Goal: Communication & Community: Answer question/provide support

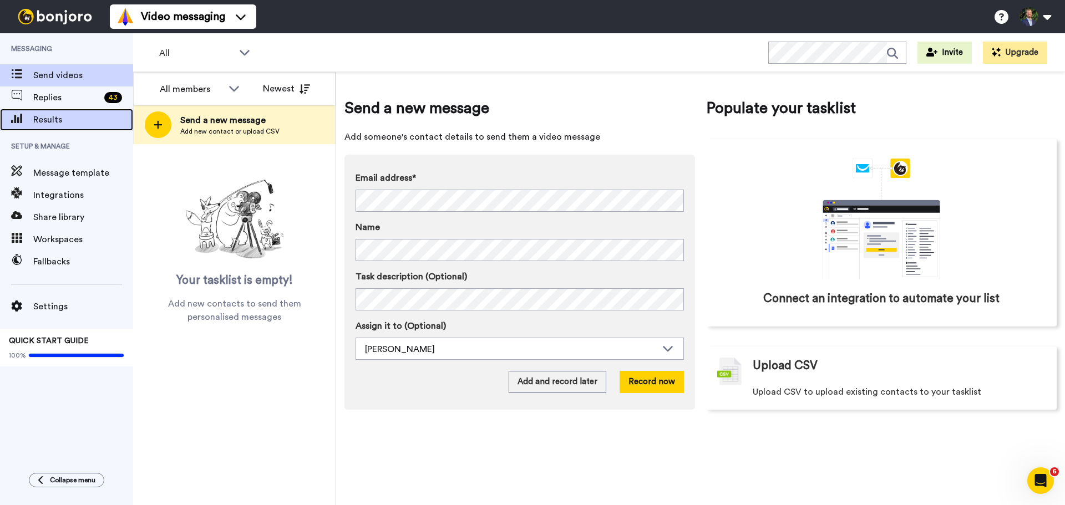
click at [50, 116] on span "Results" at bounding box center [83, 119] width 100 height 13
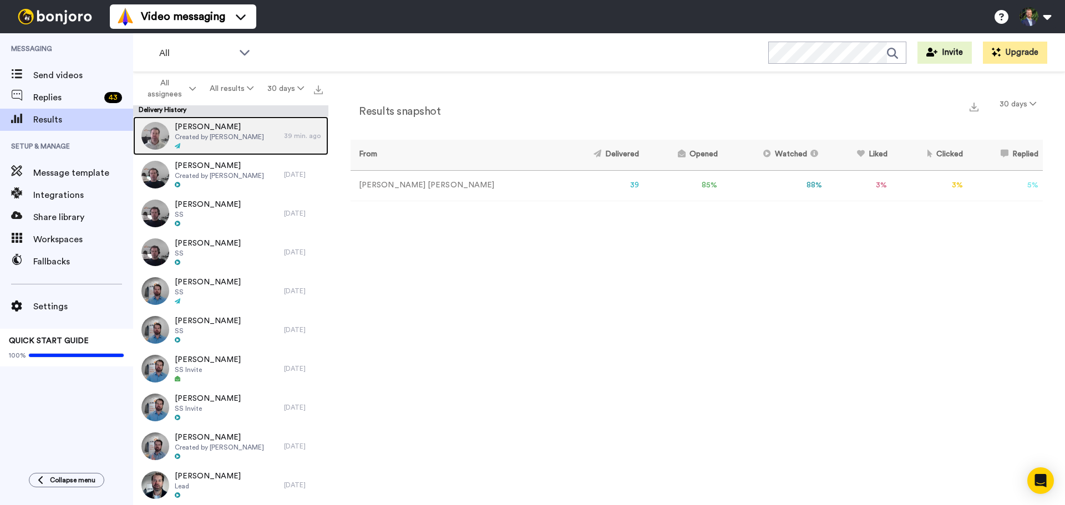
click at [206, 128] on span "Sam Van Buuren" at bounding box center [219, 127] width 89 height 11
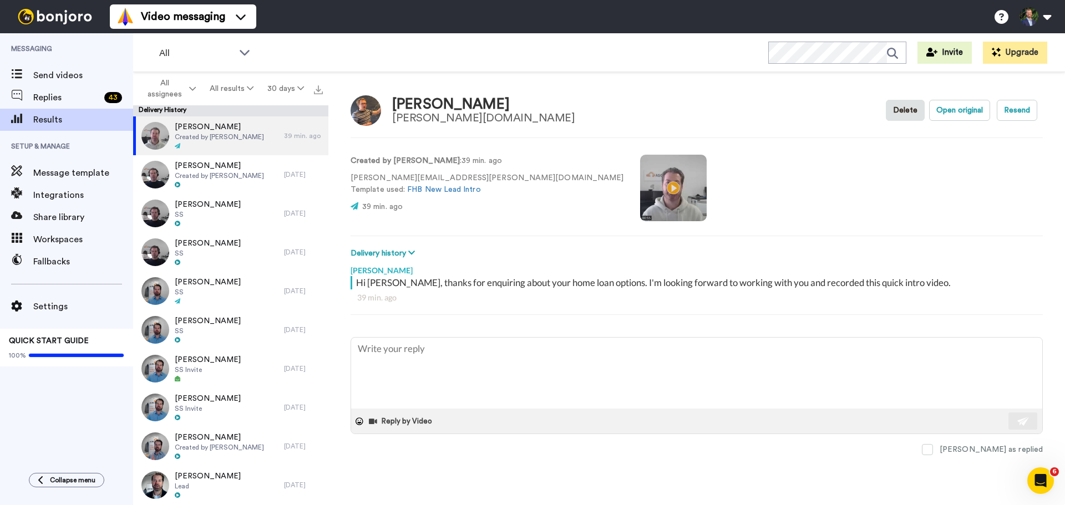
click at [377, 176] on p "sam.mwse@gail.com Template used: FHB New Lead Intro" at bounding box center [487, 184] width 273 height 23
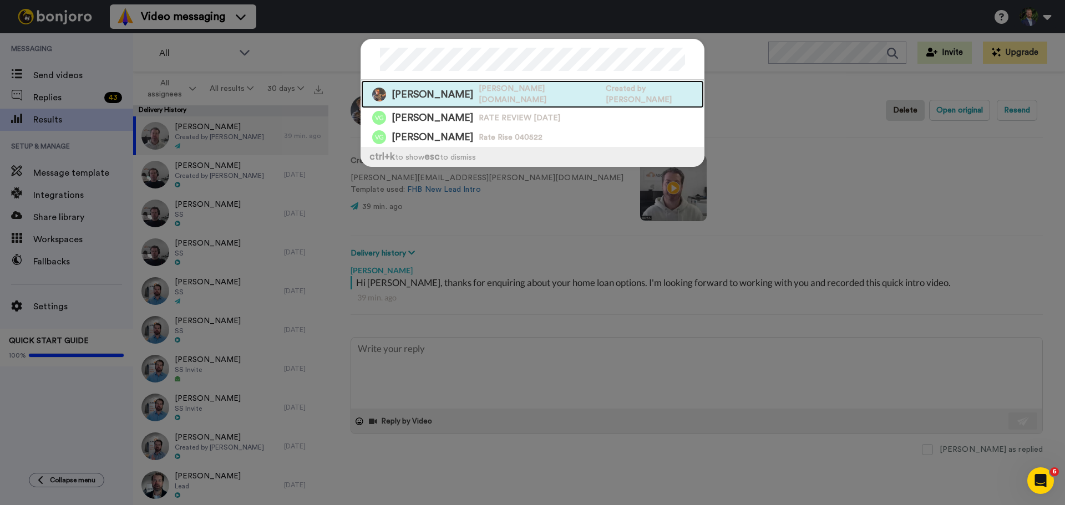
click at [450, 89] on span "Sam Van Buuren" at bounding box center [433, 95] width 82 height 14
type textarea "x"
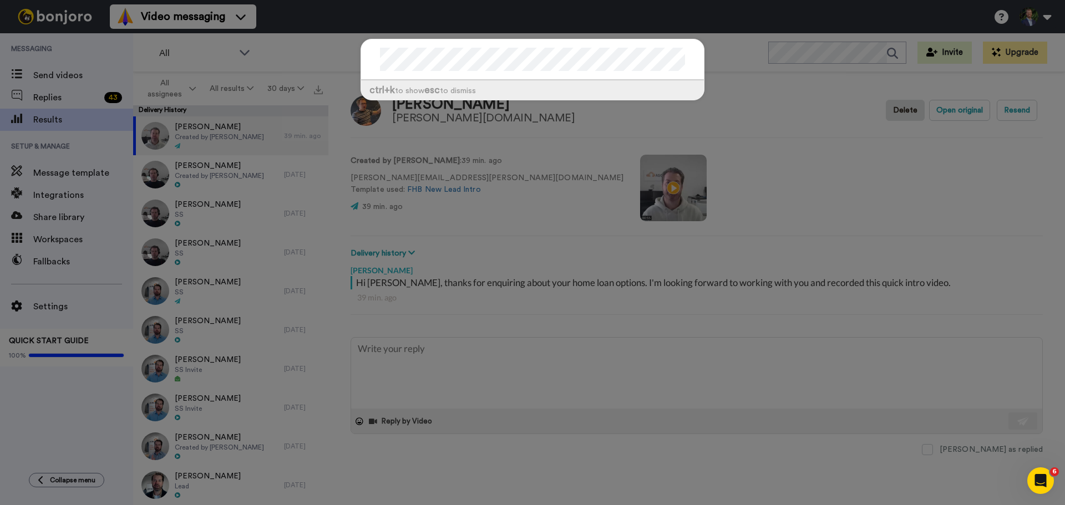
click at [726, 147] on div "ctrl +k to show esc to dismiss" at bounding box center [532, 252] width 1065 height 505
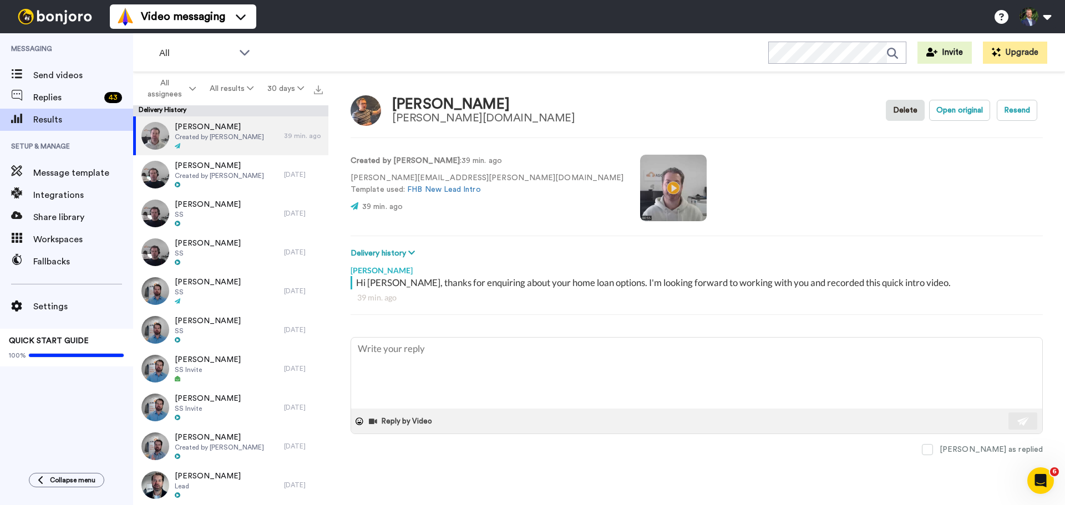
drag, startPoint x: 240, startPoint y: 129, endPoint x: 445, endPoint y: 170, distance: 209.3
drag, startPoint x: 445, startPoint y: 170, endPoint x: 694, endPoint y: 172, distance: 249.1
click at [694, 172] on div "Created by Joel Archer : 39 min. ago sam.mwse@gail.com Template used: FHB New L…" at bounding box center [697, 186] width 692 height 75
click at [38, 69] on div "Send videos" at bounding box center [66, 75] width 133 height 22
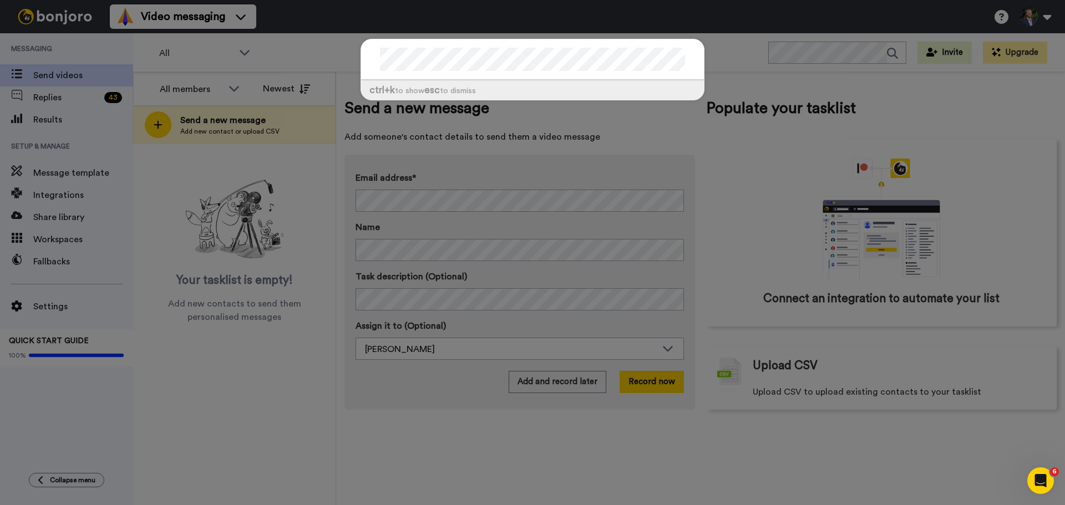
click at [357, 39] on div "ctrl +k to show esc to dismiss" at bounding box center [533, 75] width 366 height 95
click at [640, 130] on div "ctrl +k to show esc to dismiss" at bounding box center [532, 252] width 1065 height 505
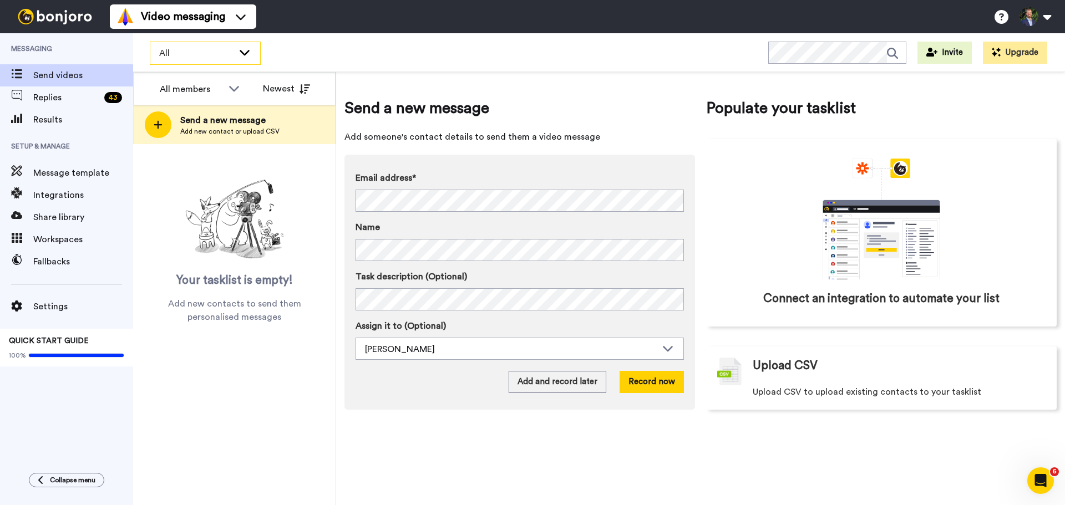
click at [245, 58] on div "All" at bounding box center [205, 53] width 110 height 22
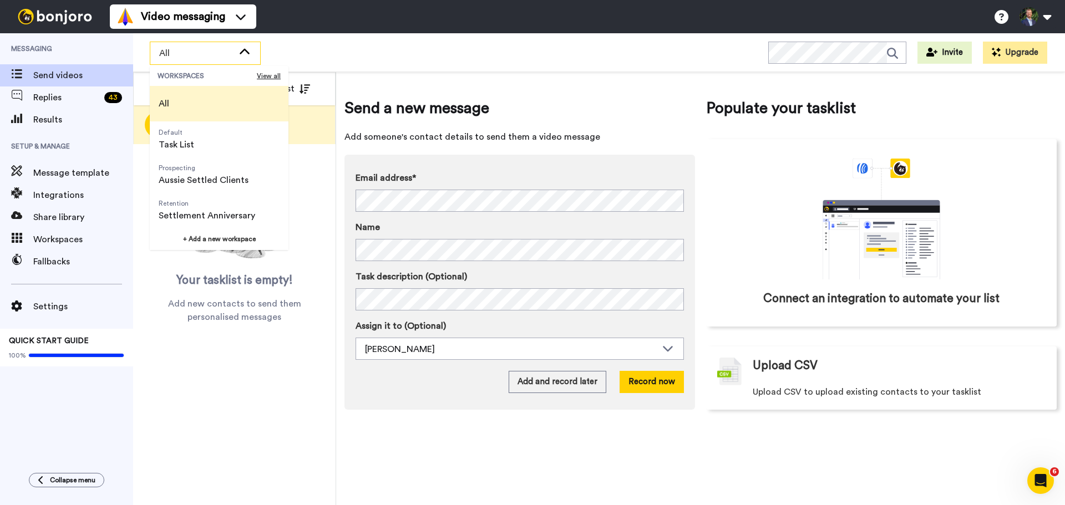
click at [245, 57] on icon at bounding box center [244, 52] width 13 height 11
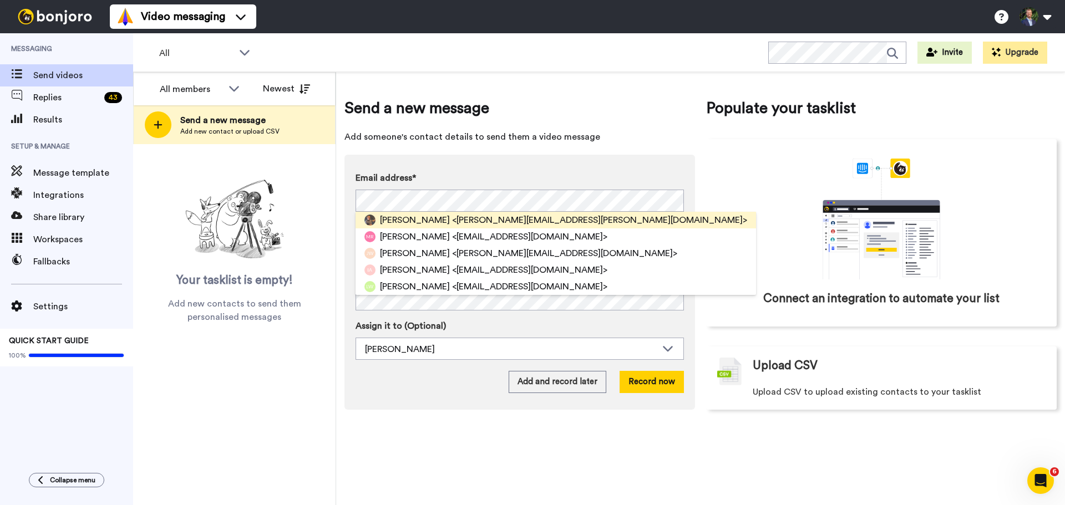
click at [544, 223] on div "Sam Van Buuren <sam.mwse@gail.com>" at bounding box center [556, 220] width 401 height 17
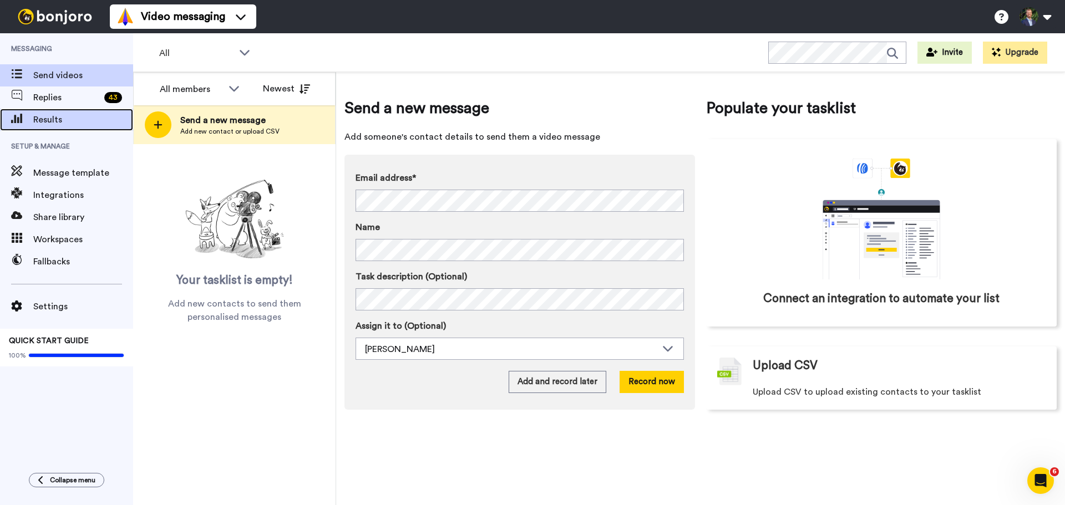
click at [56, 122] on span "Results" at bounding box center [83, 119] width 100 height 13
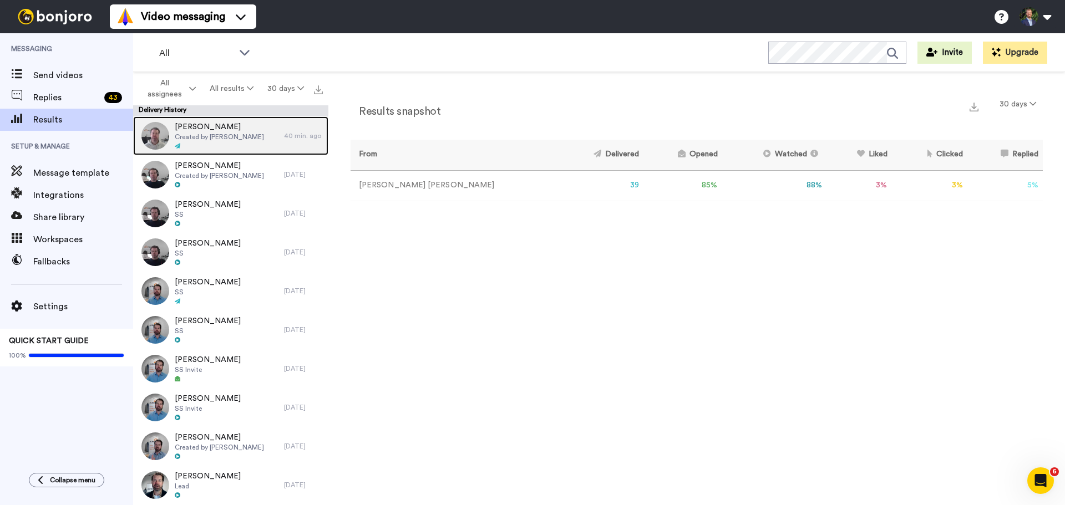
click at [155, 139] on img at bounding box center [155, 136] width 28 height 28
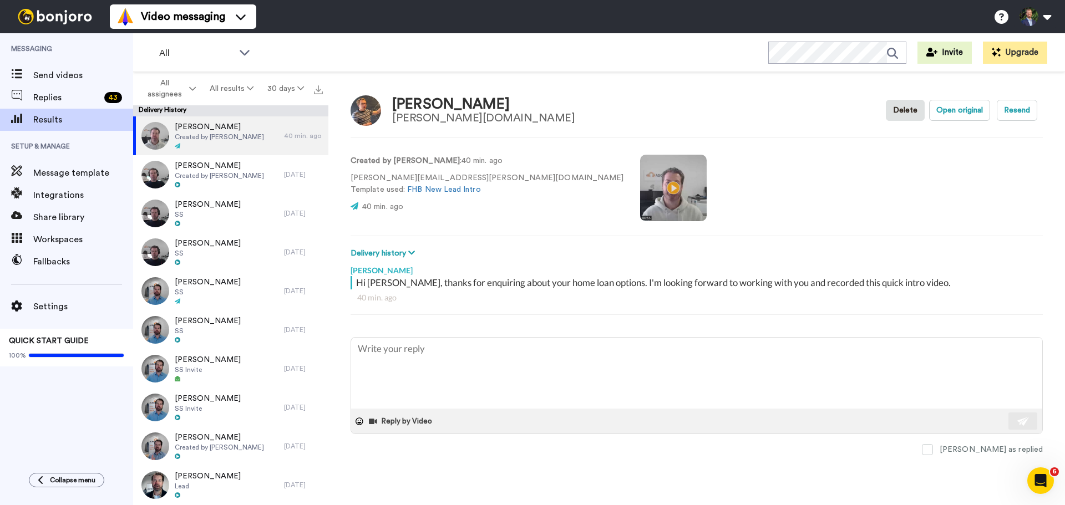
click at [414, 117] on div "gail.com" at bounding box center [483, 118] width 183 height 12
click at [430, 100] on div "Sam Van Buuren" at bounding box center [483, 105] width 183 height 16
click at [442, 103] on div "Sam Van Buuren" at bounding box center [483, 105] width 183 height 16
click at [438, 104] on div "Sam Van Buuren" at bounding box center [483, 105] width 183 height 16
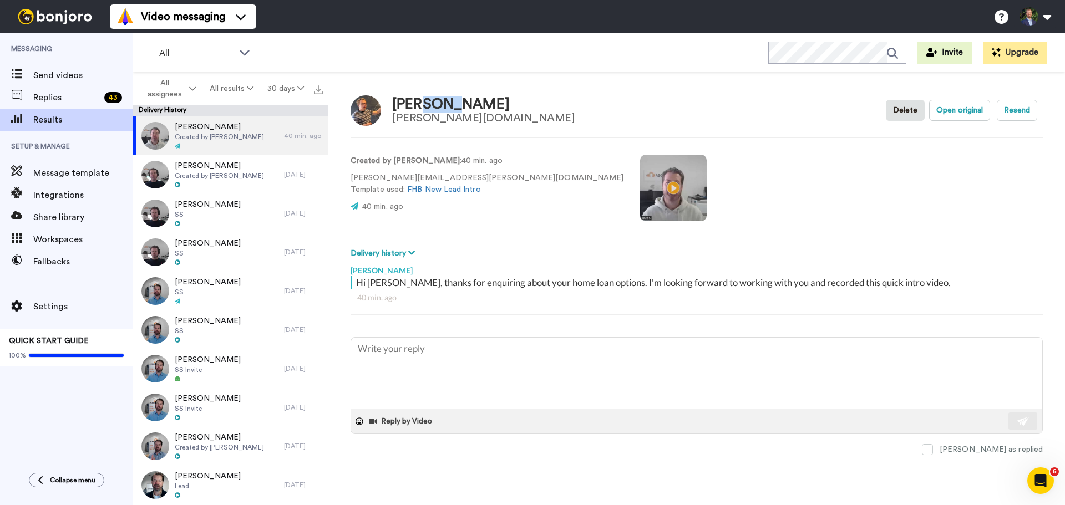
click at [438, 104] on div "Sam Van Buuren" at bounding box center [483, 105] width 183 height 16
click at [412, 179] on p "sam.mwse@gail.com Template used: FHB New Lead Intro" at bounding box center [487, 184] width 273 height 23
click at [412, 178] on p "sam.mwse@gail.com Template used: FHB New Lead Intro" at bounding box center [487, 184] width 273 height 23
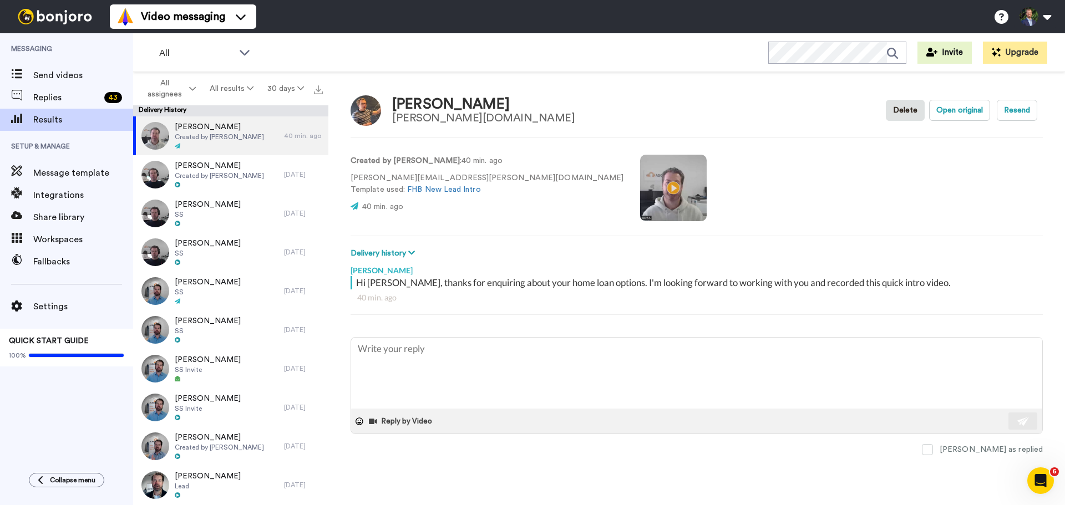
drag, startPoint x: 410, startPoint y: 177, endPoint x: 443, endPoint y: 160, distance: 37.0
click at [443, 160] on p "Created by Joel Archer : 40 min. ago" at bounding box center [487, 161] width 273 height 12
drag, startPoint x: 373, startPoint y: 201, endPoint x: 661, endPoint y: 210, distance: 288.6
click at [660, 209] on div "Created by Joel Archer : 40 min. ago sam.mwse@gail.com Template used: FHB New L…" at bounding box center [697, 186] width 692 height 75
click at [973, 111] on button "Open original" at bounding box center [959, 110] width 61 height 21
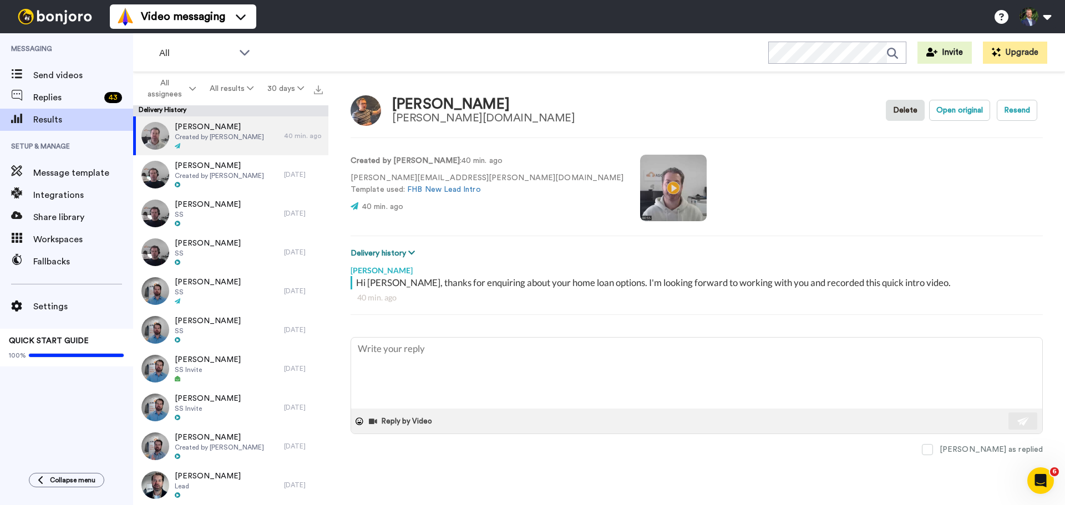
click at [404, 252] on button "Delivery history" at bounding box center [385, 253] width 68 height 12
type textarea "x"
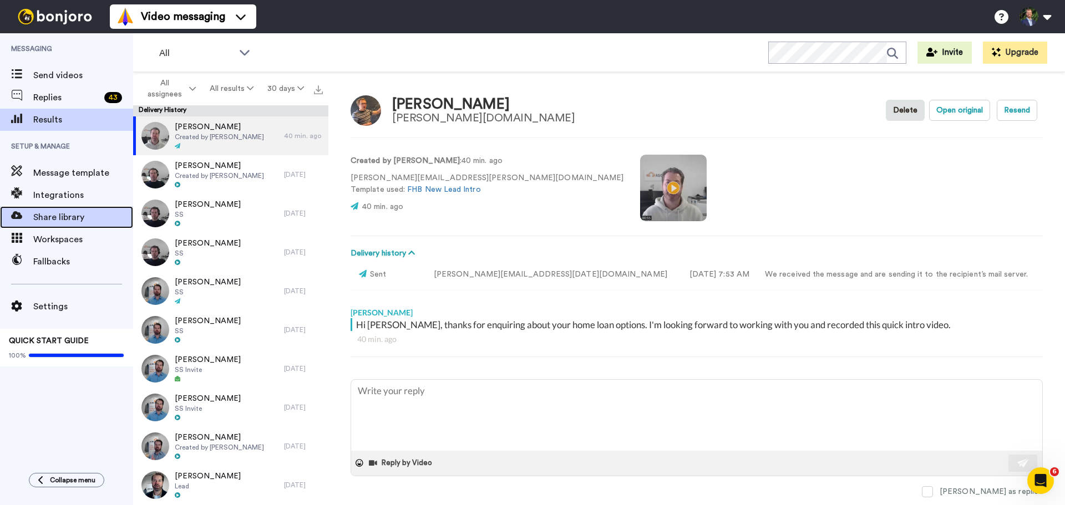
click at [75, 216] on span "Share library" at bounding box center [83, 217] width 100 height 13
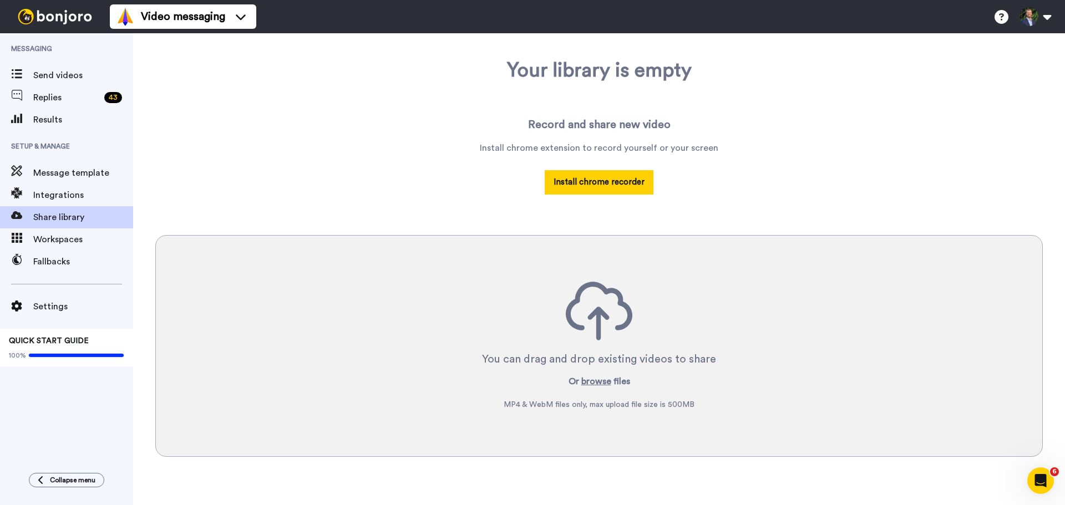
scroll to position [82, 0]
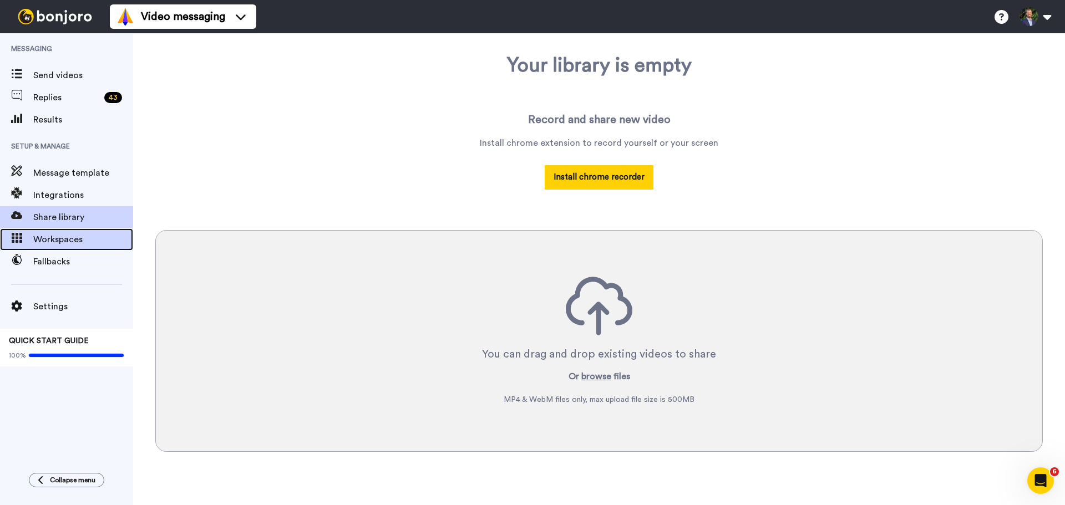
click at [70, 246] on div "Workspaces" at bounding box center [66, 240] width 133 height 22
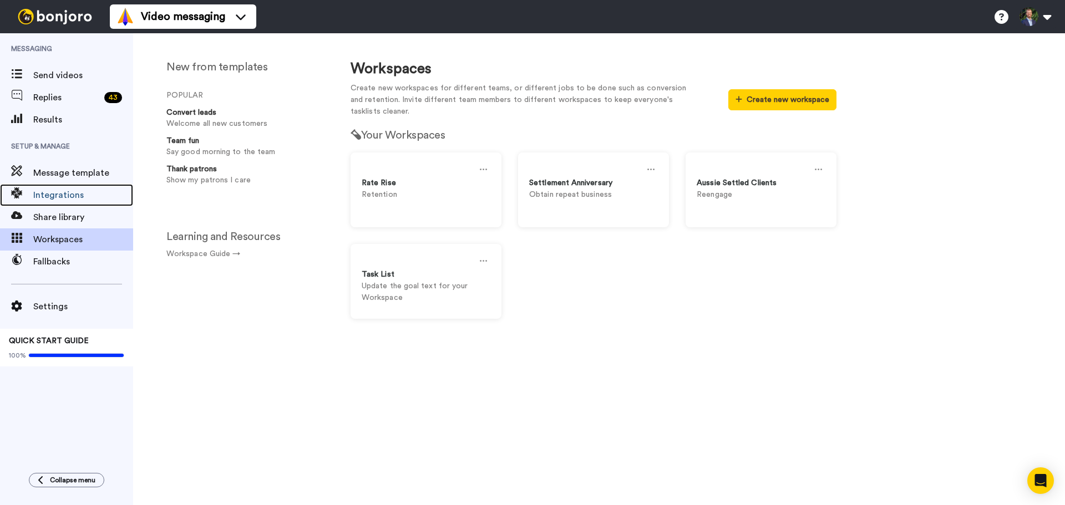
click at [53, 184] on div "Integrations" at bounding box center [66, 195] width 133 height 22
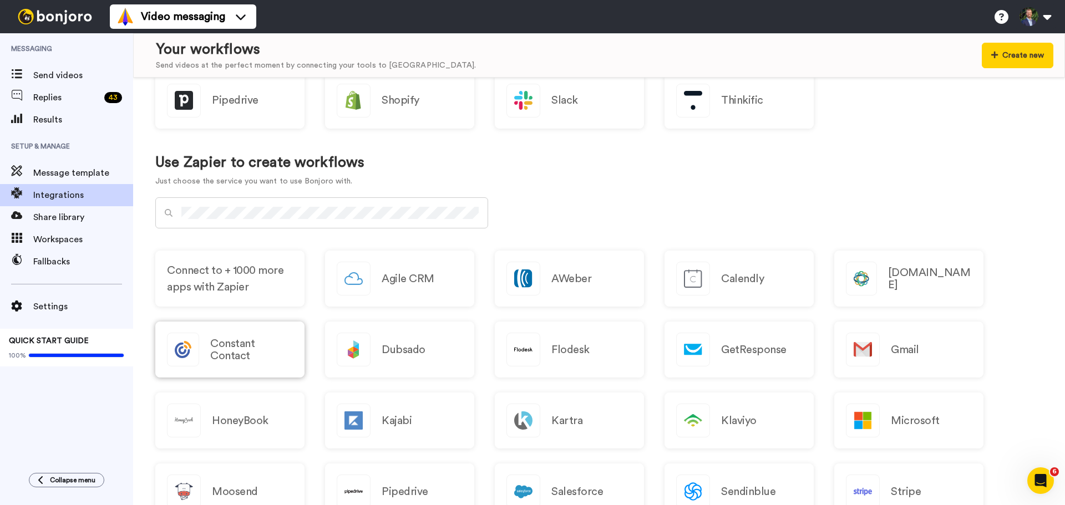
scroll to position [499, 0]
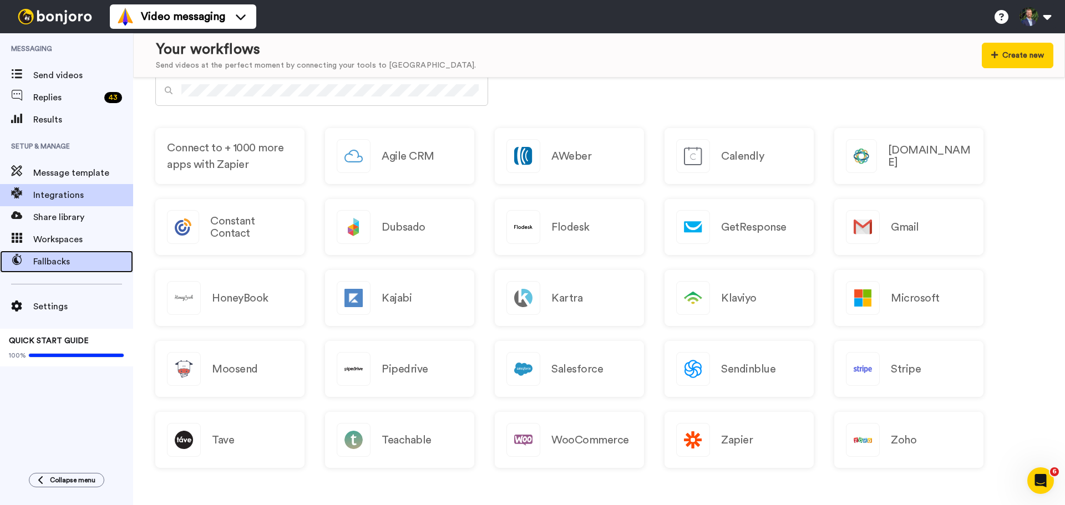
click at [45, 270] on div "Fallbacks" at bounding box center [66, 262] width 133 height 22
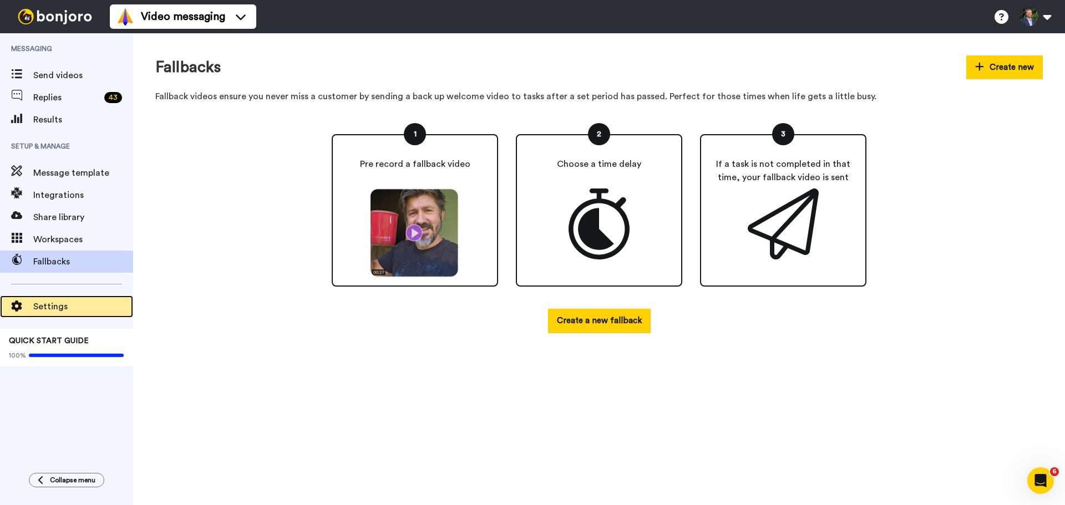
drag, startPoint x: 0, startPoint y: 0, endPoint x: 41, endPoint y: 305, distance: 307.3
click at [41, 305] on span "Settings" at bounding box center [83, 306] width 100 height 13
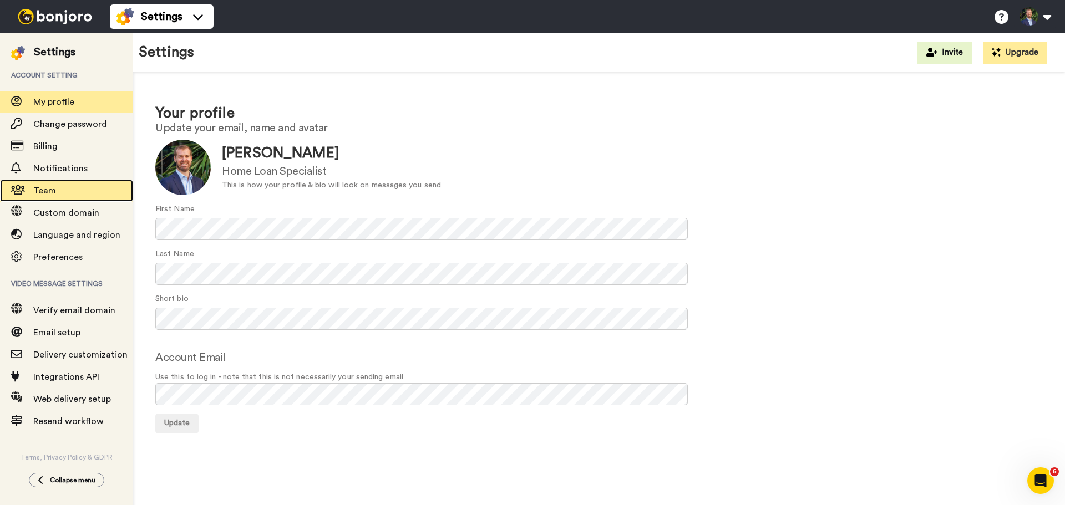
click at [54, 196] on span "Team" at bounding box center [83, 190] width 100 height 13
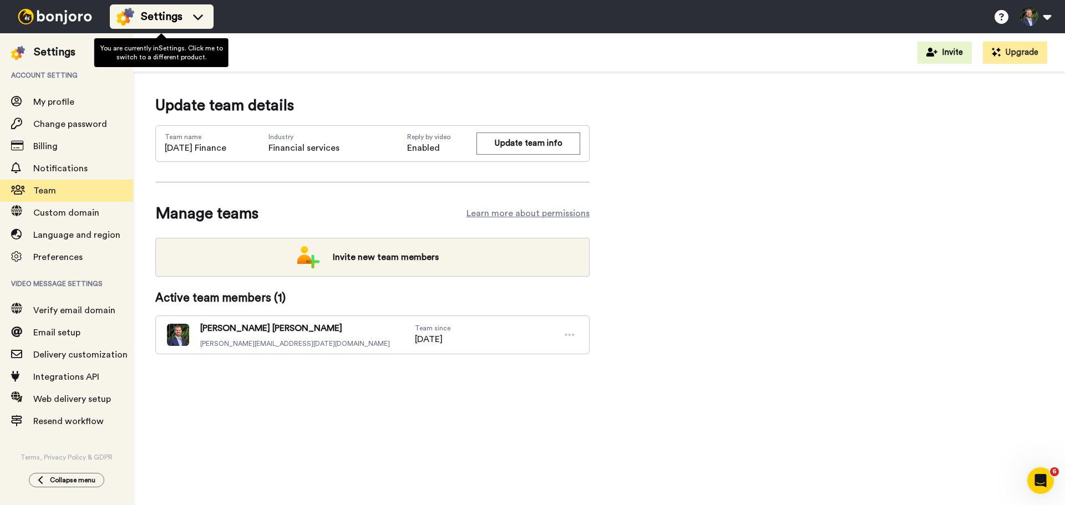
click at [185, 14] on div "Settings" at bounding box center [162, 17] width 90 height 18
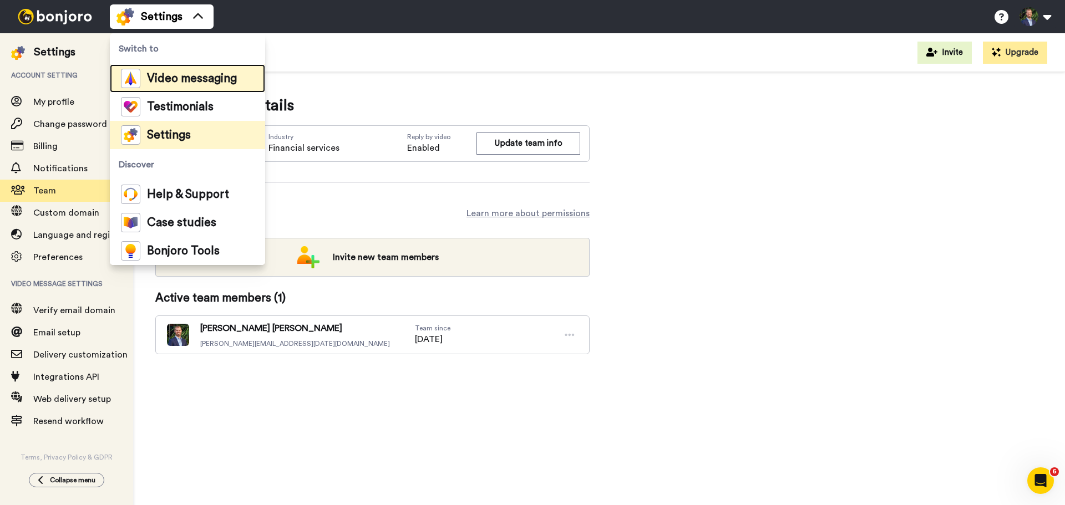
click at [166, 82] on span "Video messaging" at bounding box center [192, 78] width 90 height 11
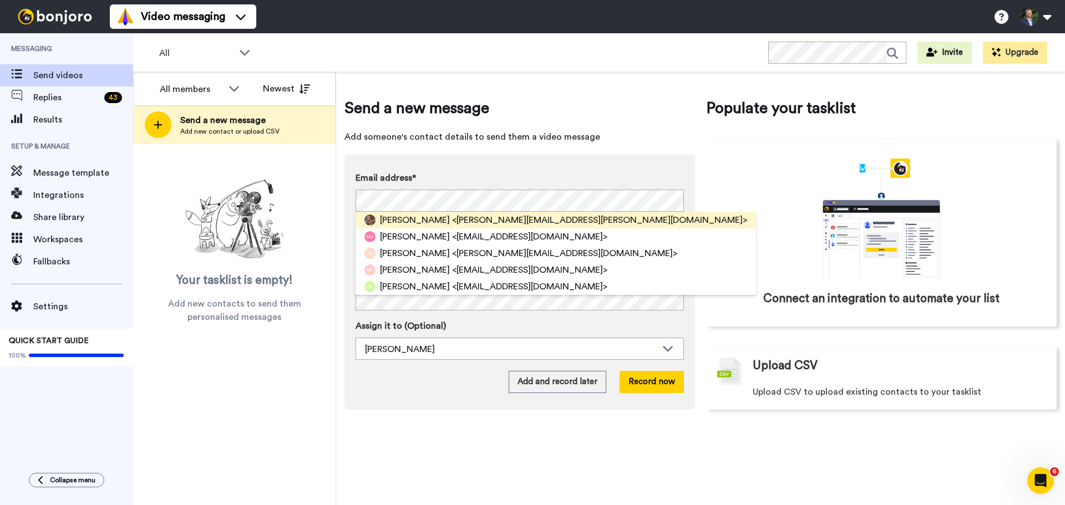
click at [529, 221] on span "<[PERSON_NAME][EMAIL_ADDRESS][PERSON_NAME][DOMAIN_NAME]>" at bounding box center [599, 220] width 295 height 13
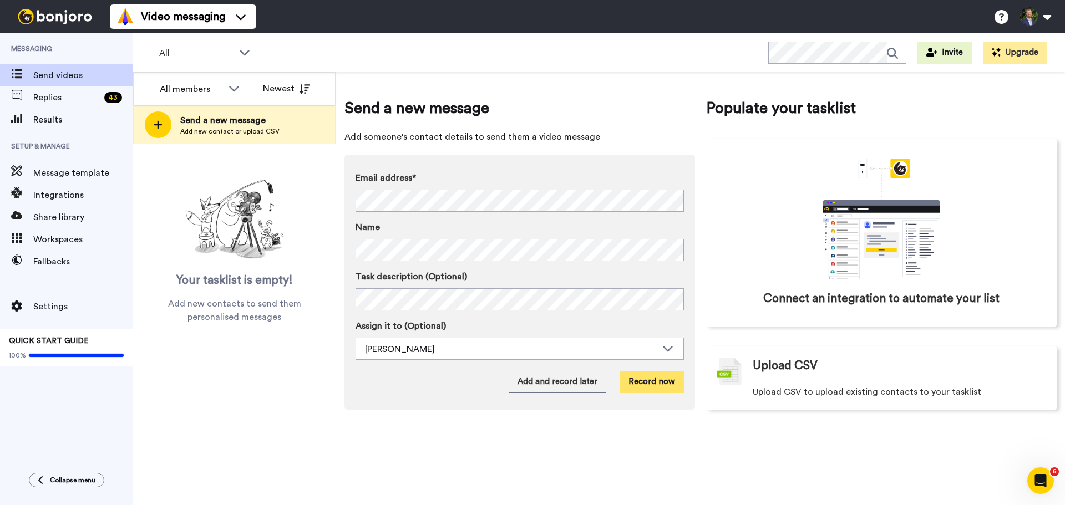
click at [654, 382] on button "Record now" at bounding box center [652, 382] width 64 height 22
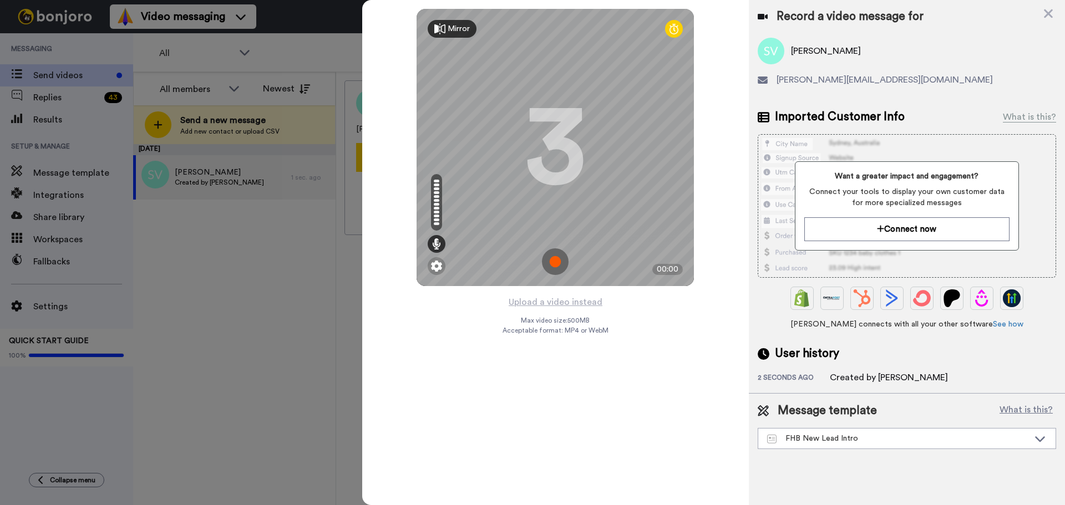
click at [557, 269] on img at bounding box center [555, 262] width 27 height 27
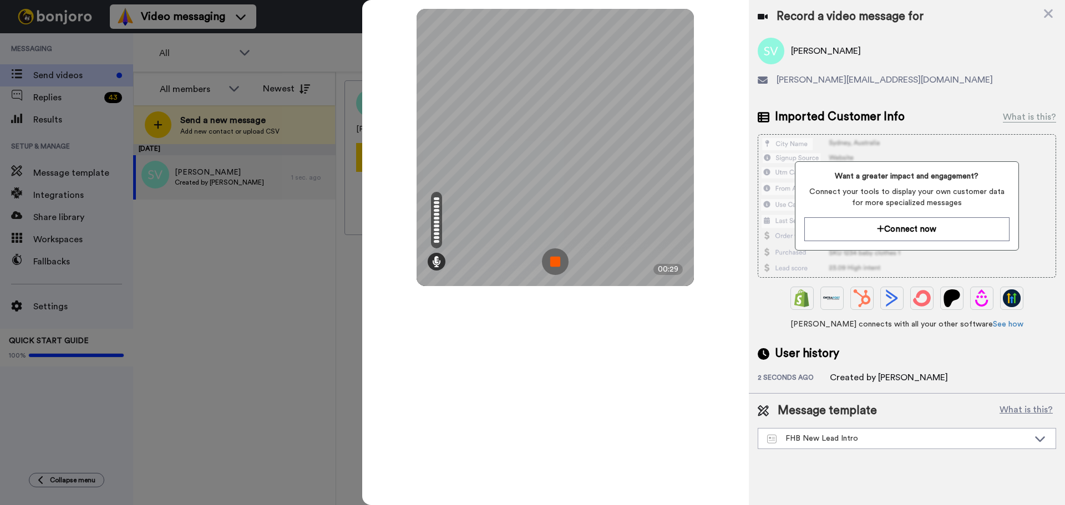
click at [545, 262] on img at bounding box center [555, 262] width 27 height 27
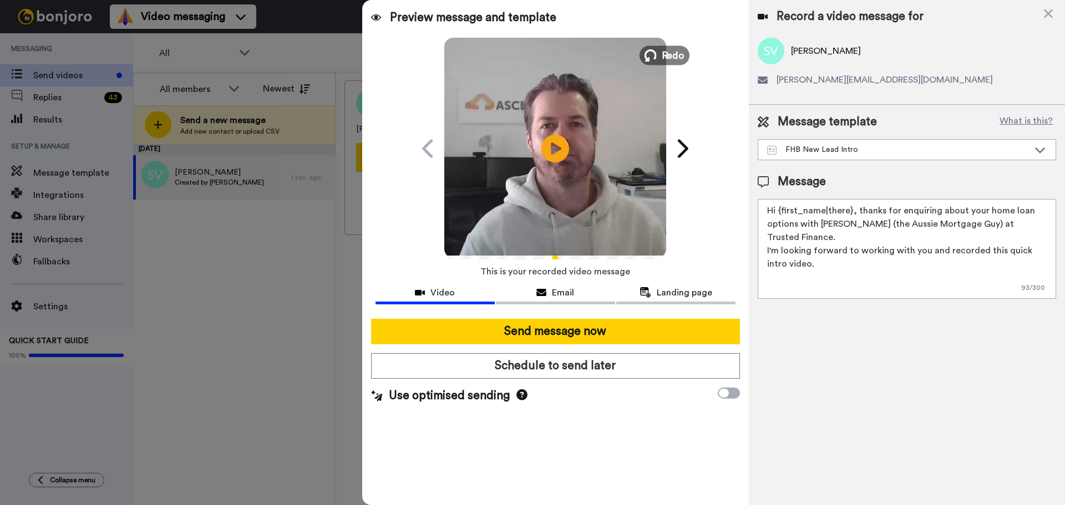
click at [666, 53] on span "Redo" at bounding box center [673, 55] width 23 height 14
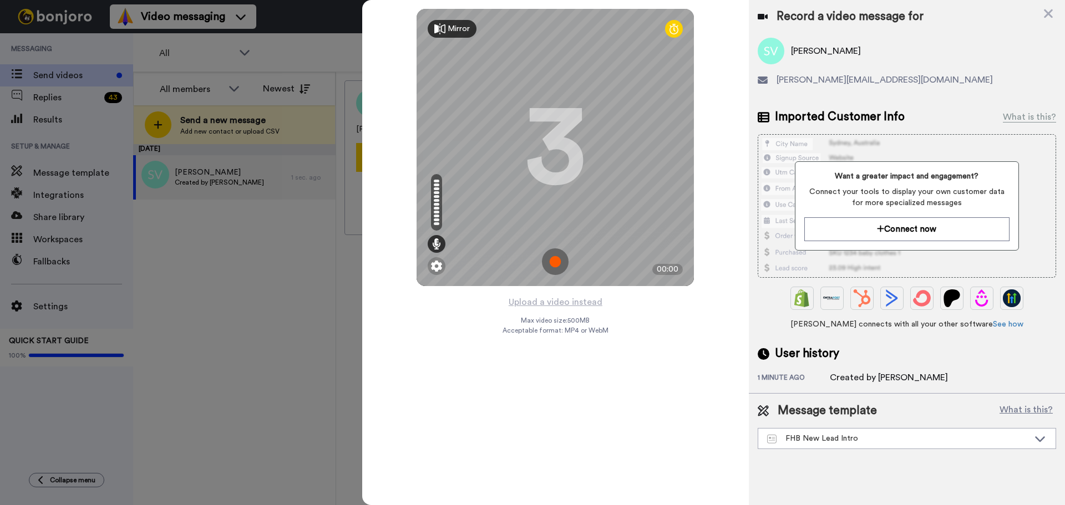
click at [560, 257] on img at bounding box center [555, 262] width 27 height 27
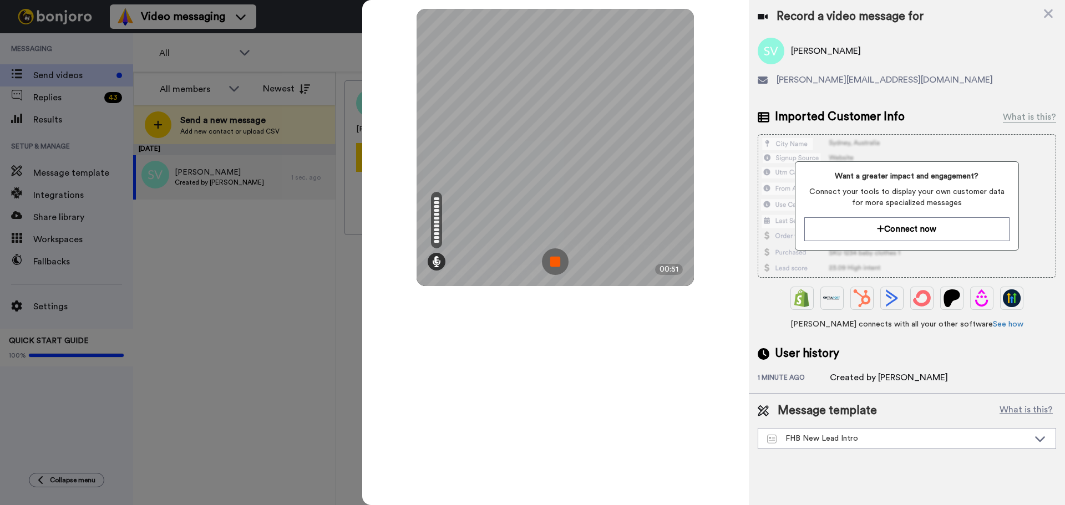
click at [560, 259] on img at bounding box center [555, 262] width 27 height 27
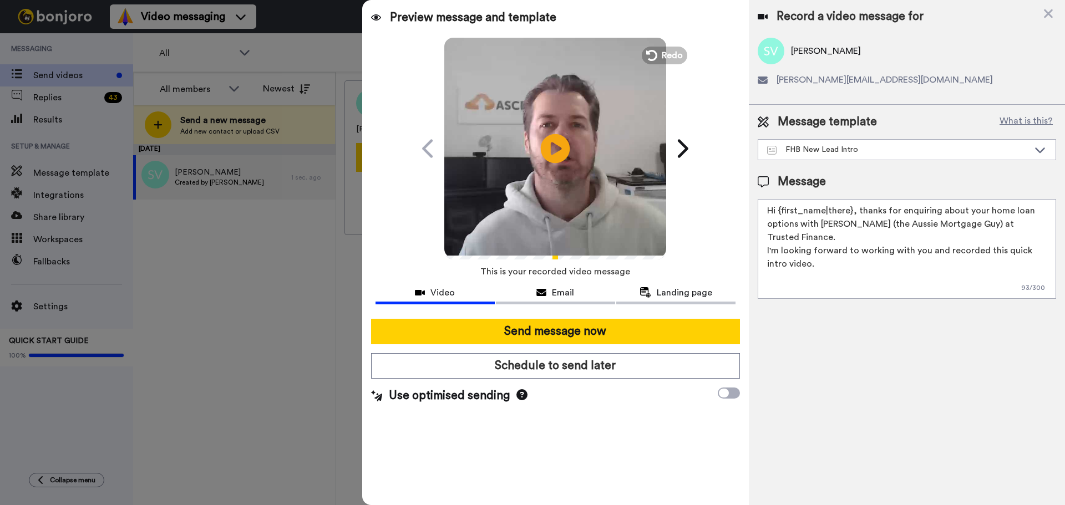
click at [555, 148] on icon "Play/Pause" at bounding box center [555, 148] width 29 height 53
drag, startPoint x: 799, startPoint y: 224, endPoint x: 1029, endPoint y: 223, distance: 230.2
click at [1029, 223] on textarea "Hi {first_name|there}, thanks for enquiring about your home loan options with R…" at bounding box center [907, 249] width 298 height 100
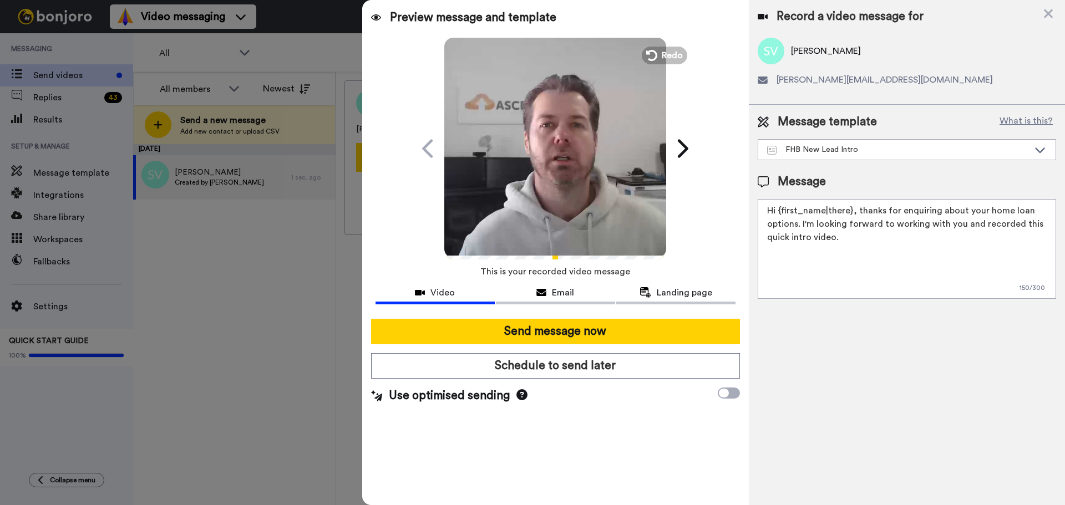
type textarea "Hi {first_name|there}, thanks for enquiring about your home loan options. I'm l…"
click at [550, 161] on icon "Play/Pause" at bounding box center [555, 148] width 29 height 53
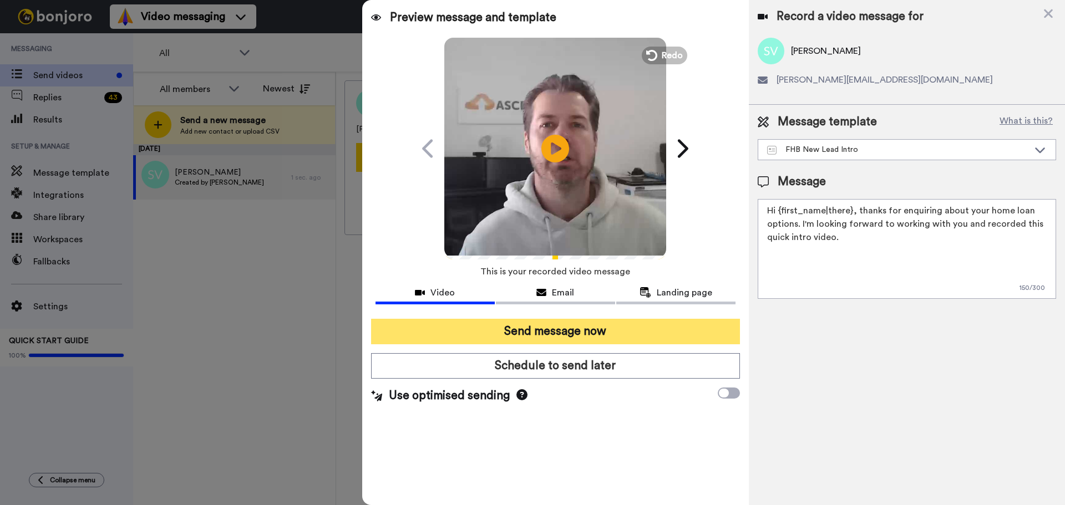
click at [565, 331] on button "Send message now" at bounding box center [555, 332] width 369 height 26
